Goal: Find specific page/section: Find specific page/section

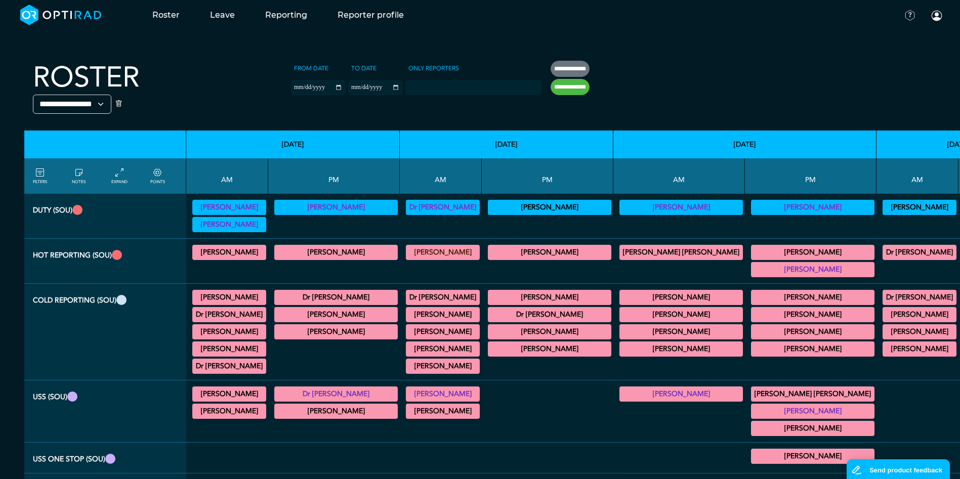
click at [752, 253] on summary "[PERSON_NAME]" at bounding box center [812, 252] width 120 height 12
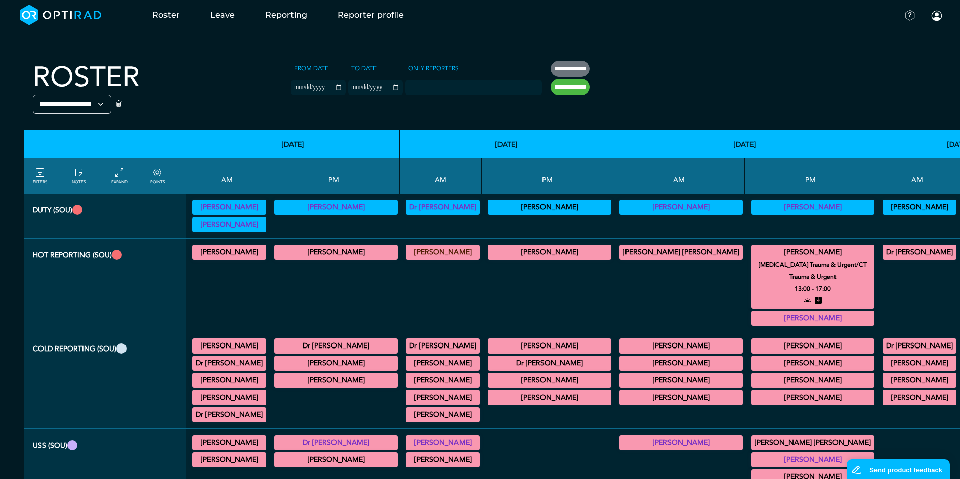
click at [752, 251] on summary "[PERSON_NAME]" at bounding box center [812, 252] width 120 height 12
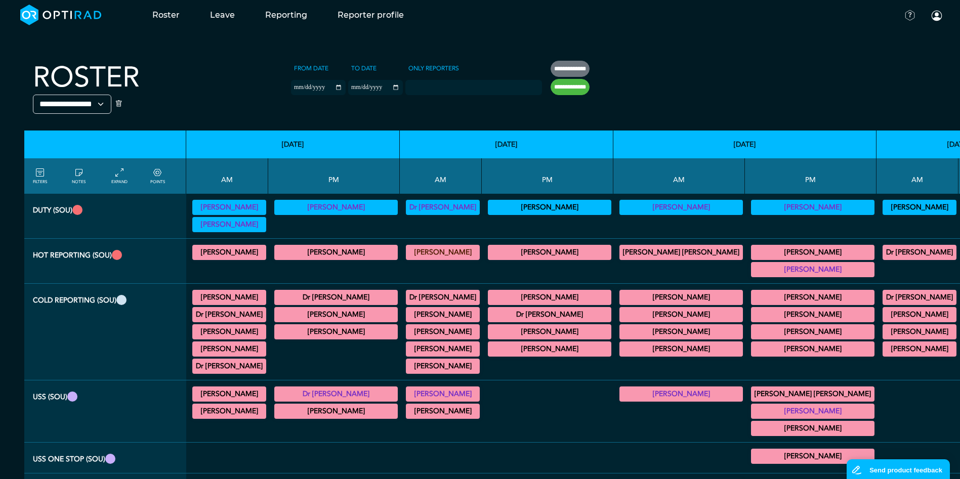
click at [752, 410] on summary "[PERSON_NAME]" at bounding box center [812, 411] width 120 height 12
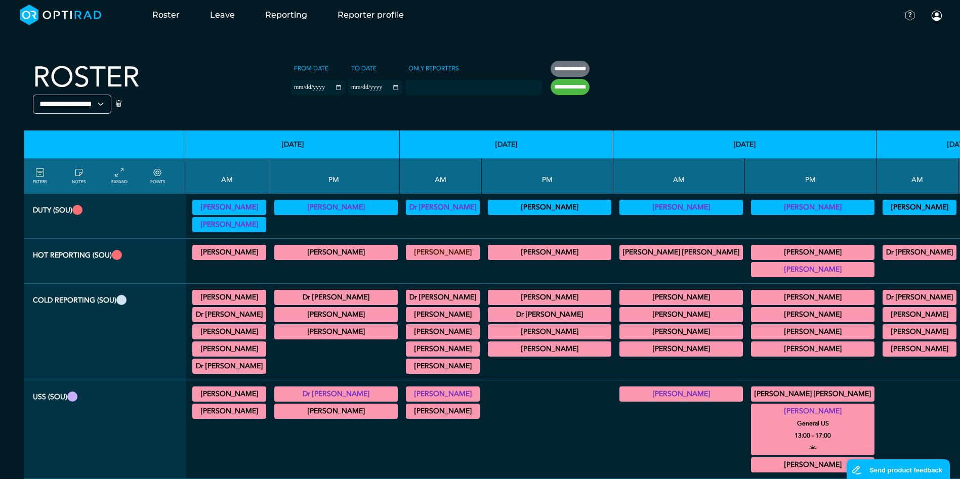
click at [329, 393] on summary "Dr [PERSON_NAME]" at bounding box center [336, 394] width 120 height 12
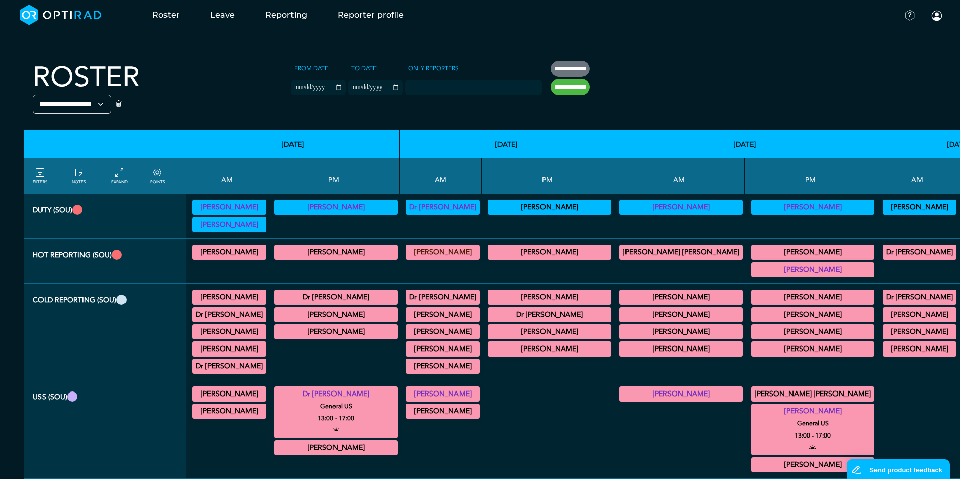
click at [406, 388] on div "[PERSON_NAME] General [DEMOGRAPHIC_DATA] 09:00 - 13:00" at bounding box center [443, 394] width 74 height 15
click at [407, 391] on summary "[PERSON_NAME]" at bounding box center [442, 394] width 71 height 12
click at [336, 387] on div "Dr [PERSON_NAME] General [DEMOGRAPHIC_DATA] 13:00 - 17:00" at bounding box center [335, 413] width 123 height 52
click at [339, 390] on summary "Dr [PERSON_NAME]" at bounding box center [336, 394] width 120 height 12
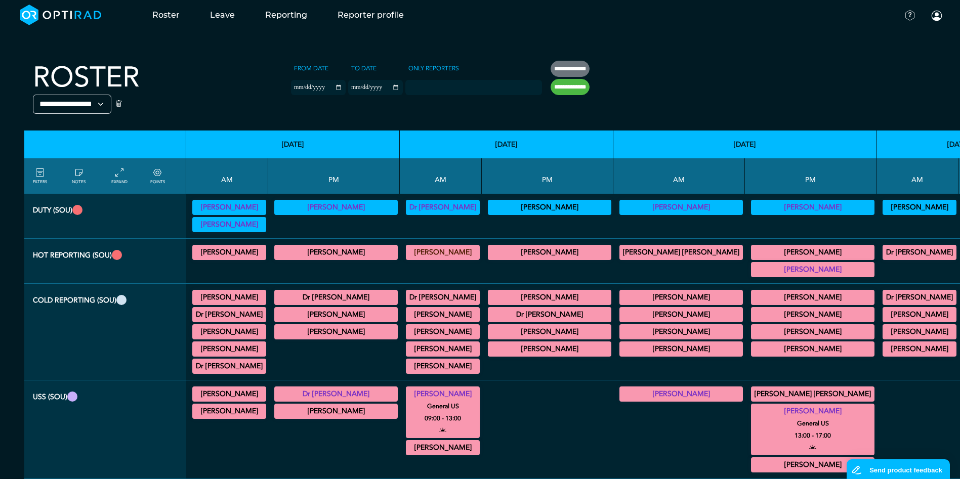
click at [437, 396] on summary "[PERSON_NAME]" at bounding box center [442, 394] width 71 height 12
click at [752, 412] on summary "[PERSON_NAME]" at bounding box center [812, 411] width 120 height 12
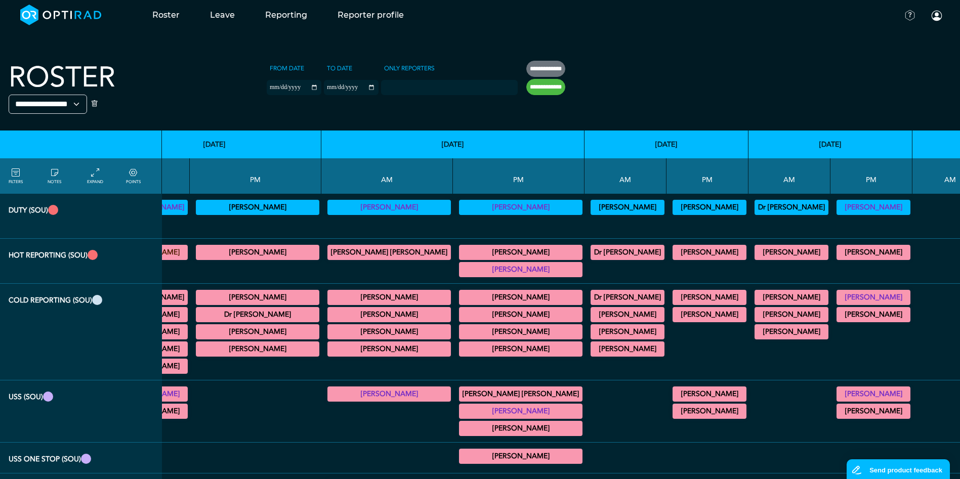
scroll to position [0, 419]
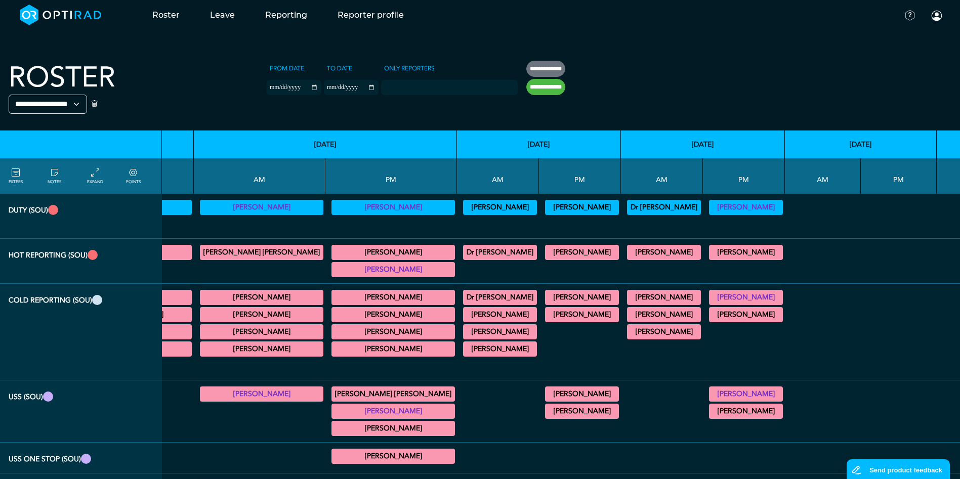
drag, startPoint x: 631, startPoint y: 484, endPoint x: 87, endPoint y: 15, distance: 719.0
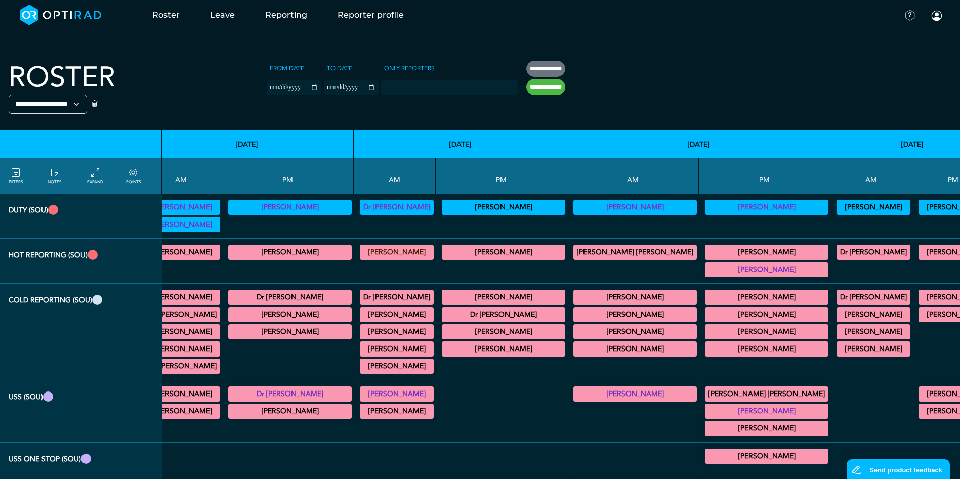
scroll to position [0, 0]
